Goal: Navigation & Orientation: Go to known website

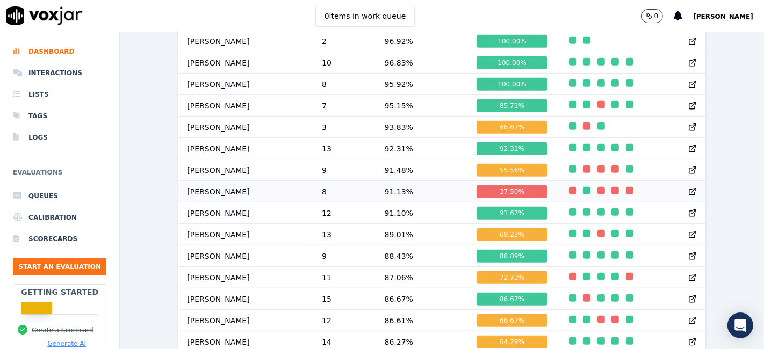
scroll to position [716, 0]
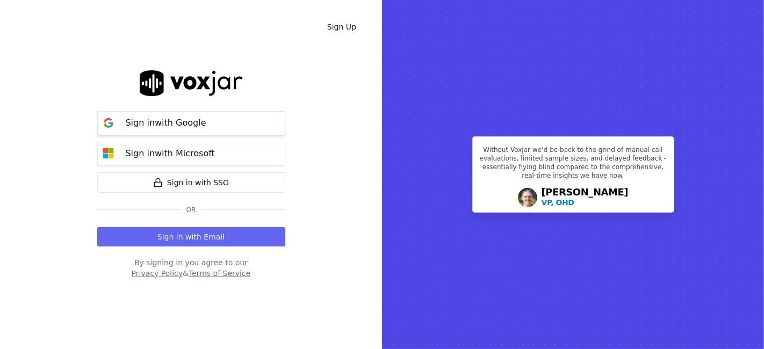
click at [186, 122] on p "Sign in with Google" at bounding box center [166, 123] width 81 height 13
